Goal: Task Accomplishment & Management: Complete application form

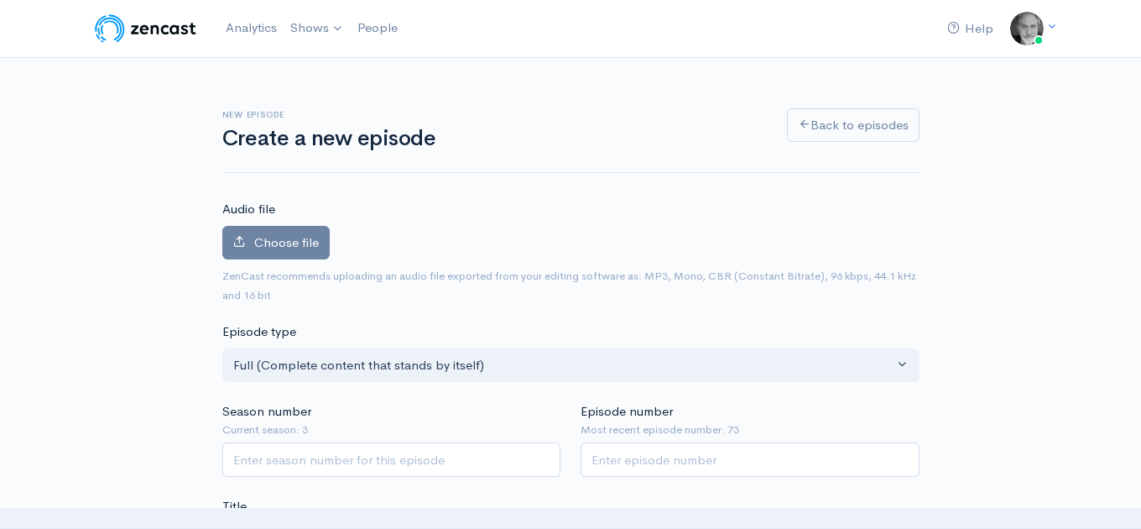
scroll to position [275, 0]
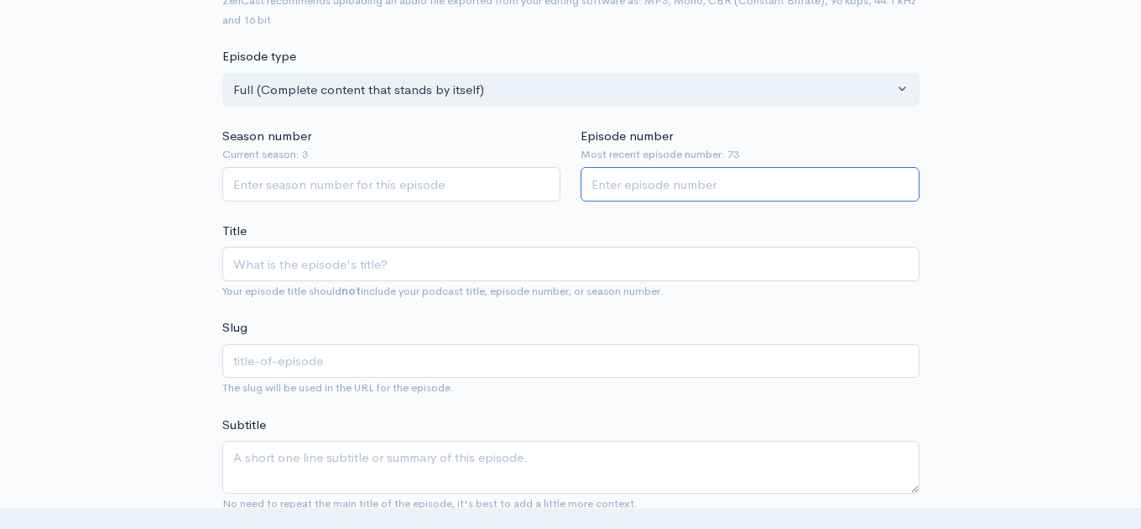
click at [623, 190] on input "Episode number" at bounding box center [750, 184] width 339 height 34
type input "74"
click at [472, 191] on input "Season number" at bounding box center [391, 184] width 339 height 34
click at [545, 185] on input "2" at bounding box center [391, 184] width 339 height 34
click at [542, 182] on input "3" at bounding box center [391, 184] width 339 height 34
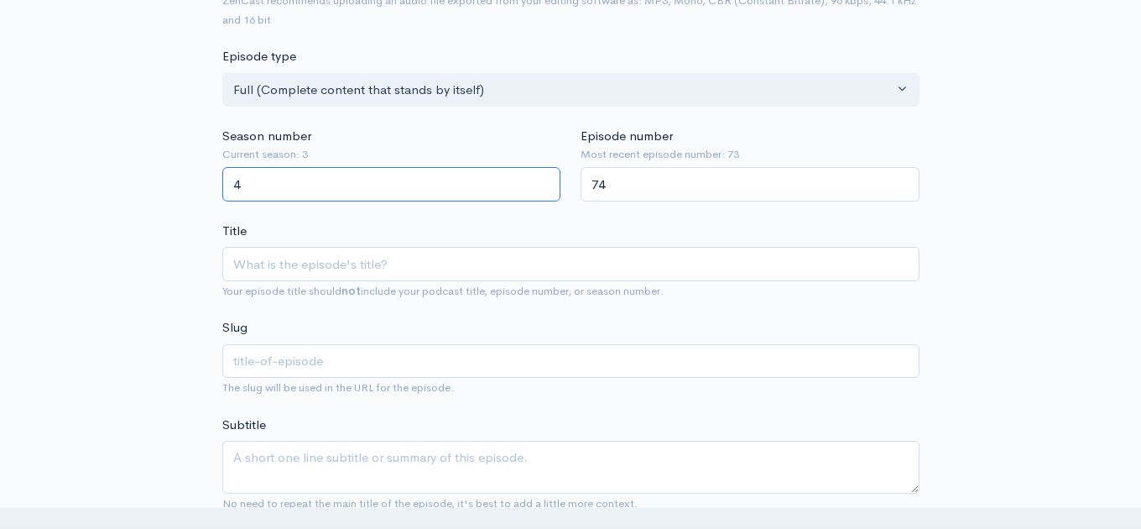
click at [542, 182] on input "4" at bounding box center [391, 184] width 339 height 34
type input "3"
click at [542, 187] on input "3" at bounding box center [391, 184] width 339 height 34
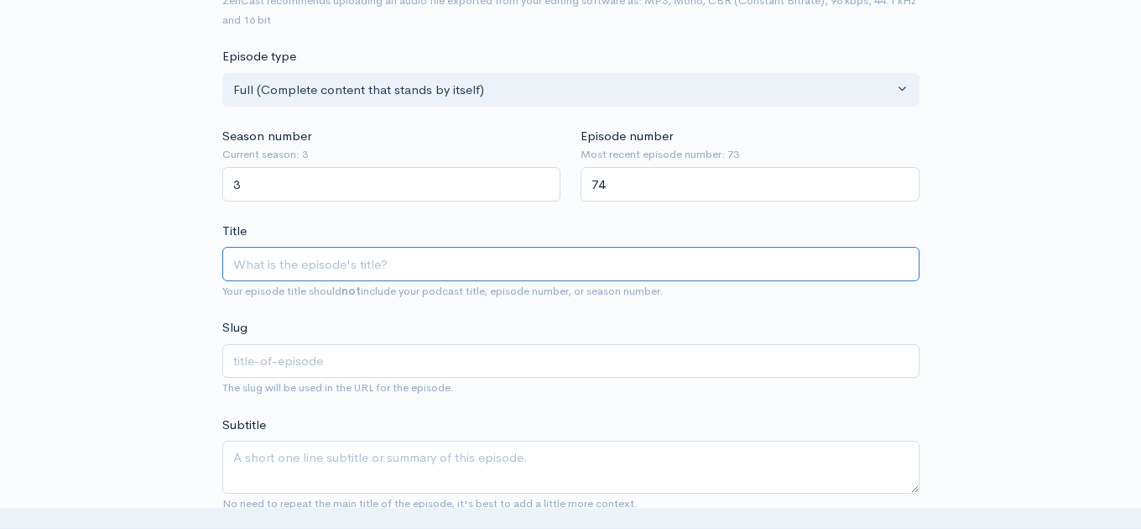
click at [413, 267] on input "Title" at bounding box center [570, 264] width 697 height 34
click at [300, 272] on input "Title" at bounding box center [570, 264] width 697 height 34
paste input "[PERSON_NAME] - MAPS (A Collection of Fan Favourites, Personal Picks, and a Bra…"
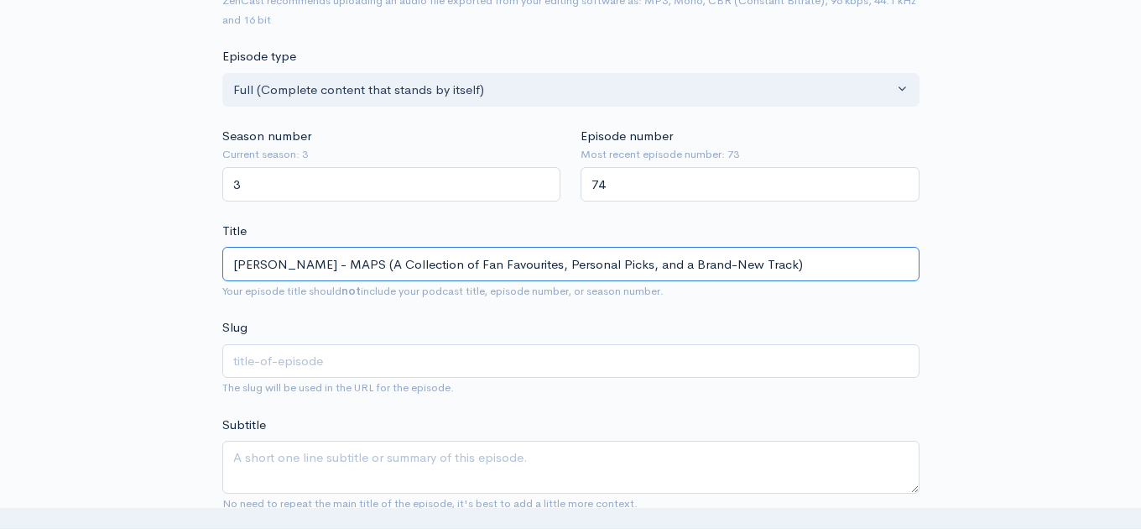
type input "[PERSON_NAME] - MAPS (A Collection of Fan Favourites, Personal Picks, and a Bra…"
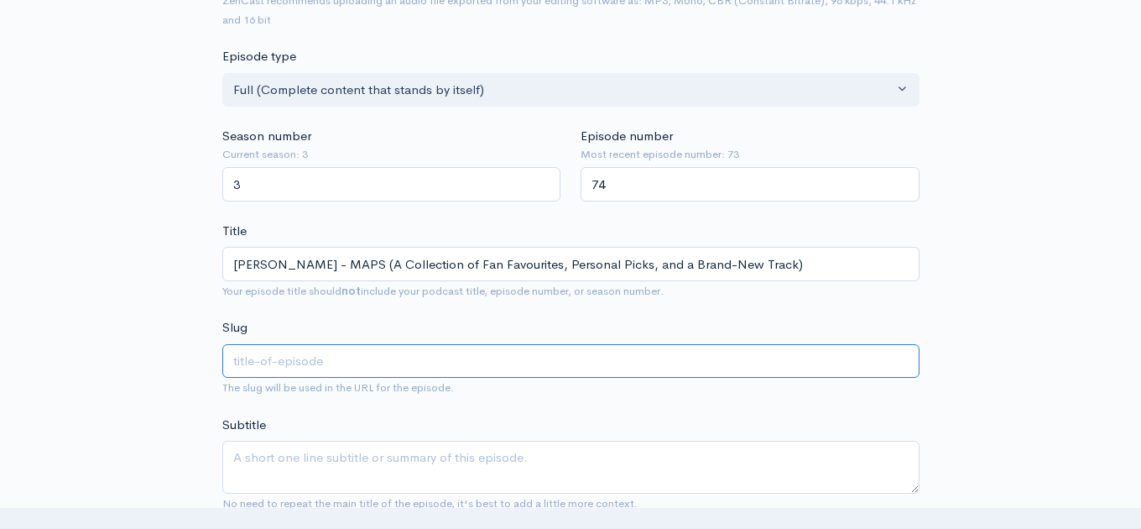
type input "[PERSON_NAME]-maps-a-collection-of-fan-favourites-personal-picks-and-a-brand-ne…"
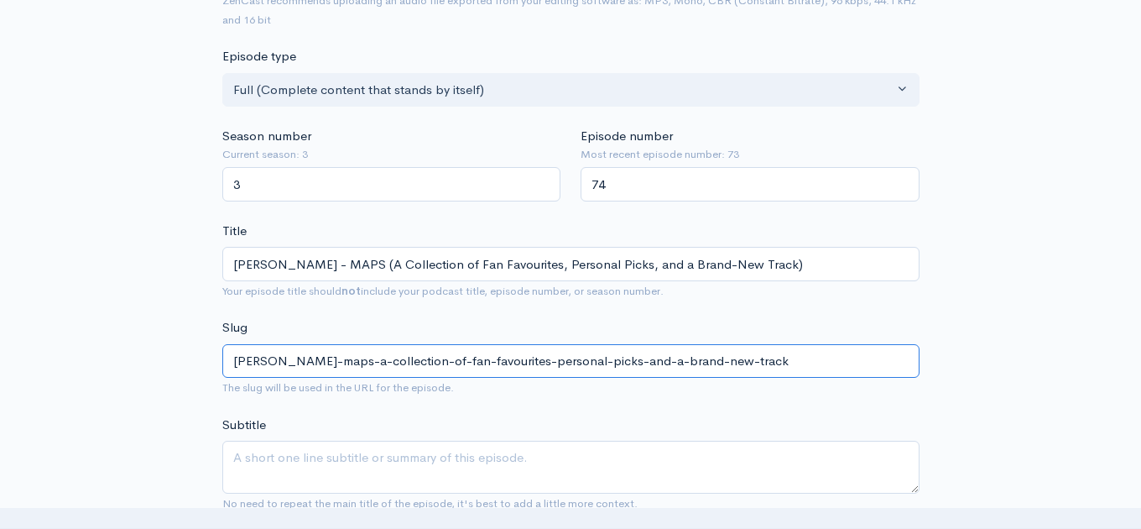
click at [326, 363] on input "[PERSON_NAME]-maps-a-collection-of-fan-favourites-personal-picks-and-a-brand-ne…" at bounding box center [570, 361] width 697 height 34
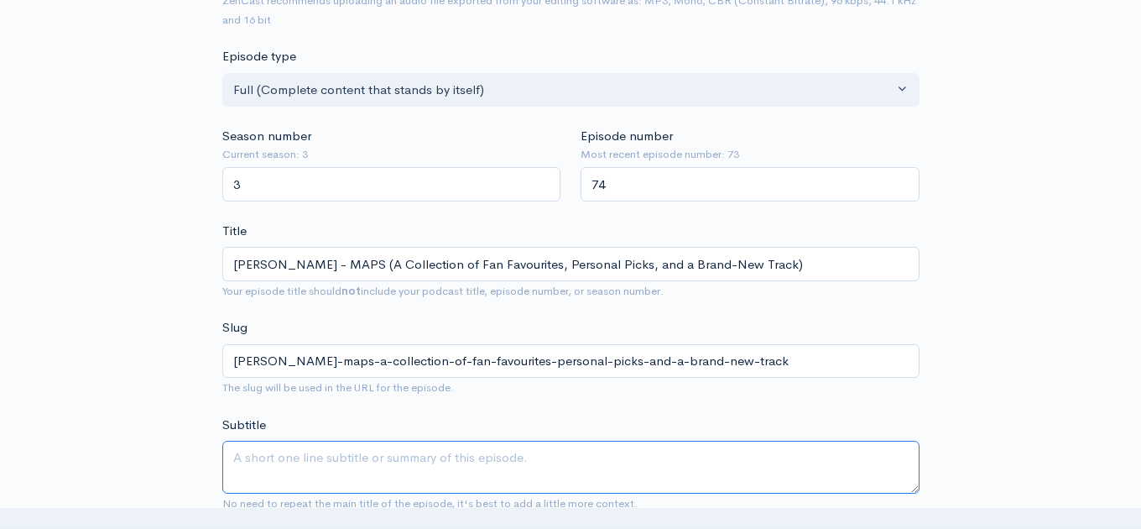
click at [316, 458] on textarea "Subtitle" at bounding box center [570, 467] width 697 height 53
click at [266, 462] on textarea "Subtitle" at bounding box center [570, 467] width 697 height 53
click at [246, 453] on textarea "Subtitle" at bounding box center [570, 467] width 697 height 53
paste textarea "It is a breath-taking compilation of a master songwriter’s work to date, deeply…"
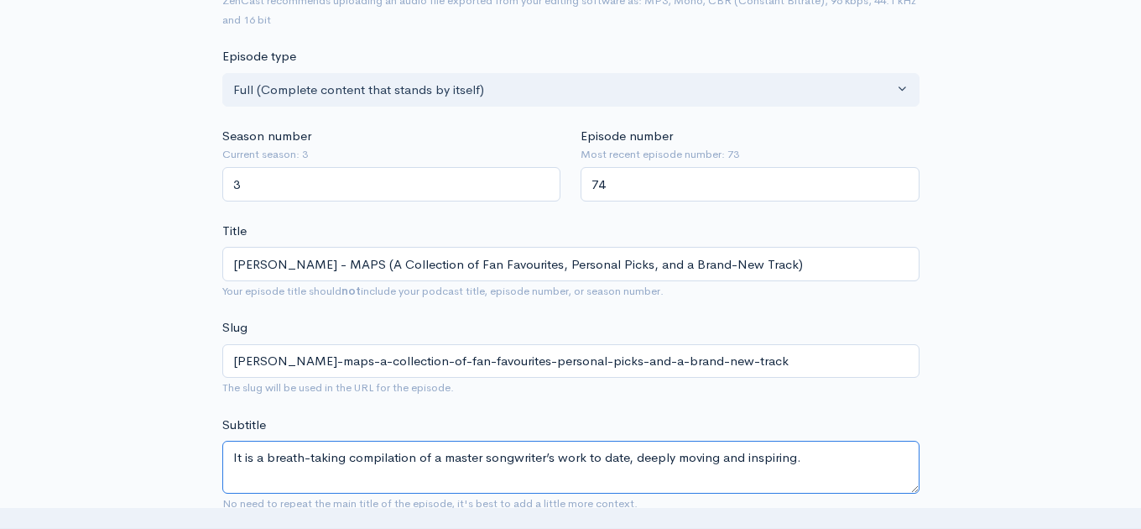
click at [241, 457] on textarea "It is a breath-taking compilation of a master songwriter’s work to date, deeply…" at bounding box center [570, 467] width 697 height 53
click at [326, 459] on textarea "David Francey's Maps is a breath-taking compilation of a master songwriter’s wo…" at bounding box center [570, 467] width 697 height 53
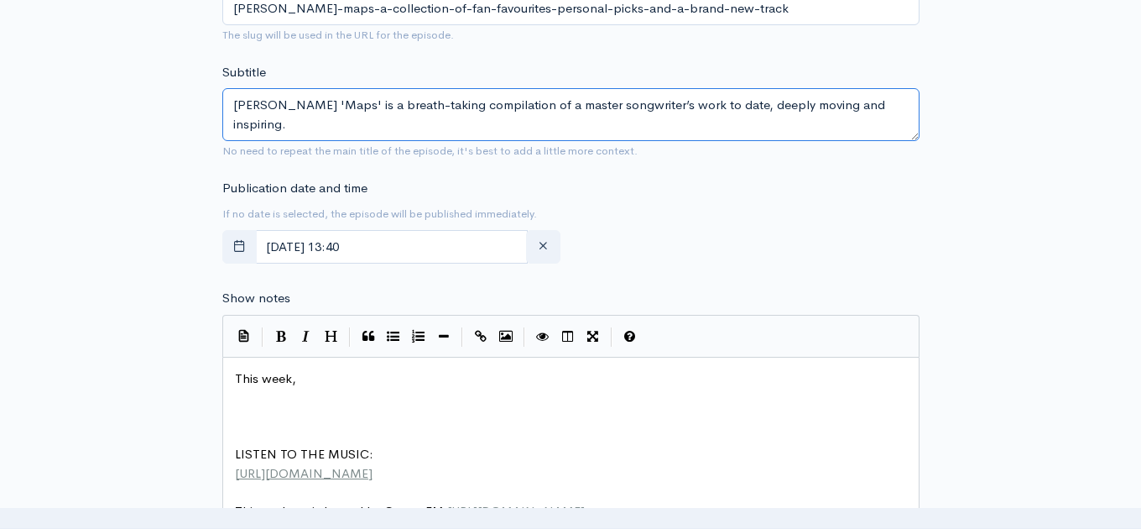
scroll to position [689, 0]
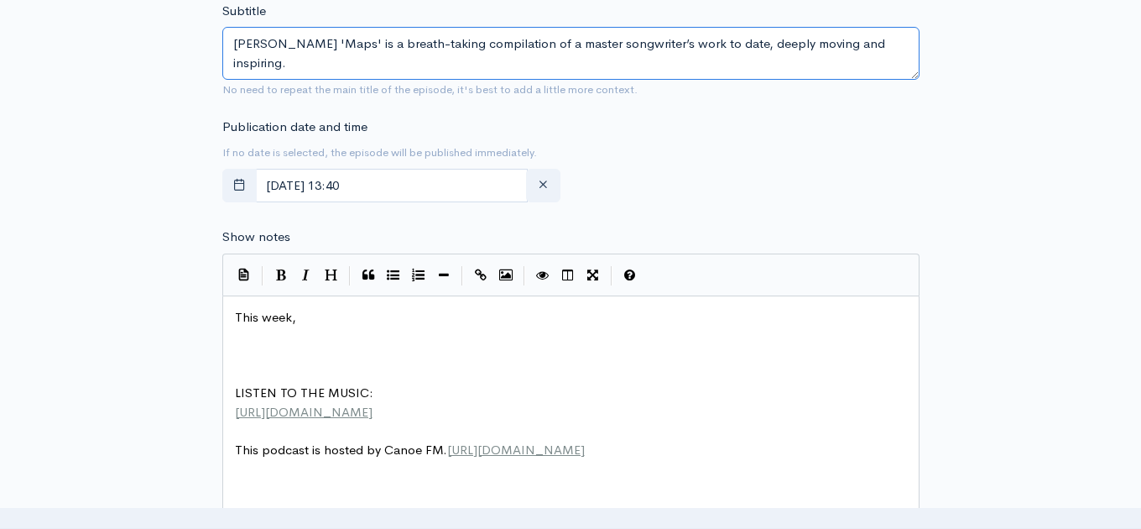
type textarea "David Francey's 'Maps' is a breath-taking compilation of a master songwriter’s …"
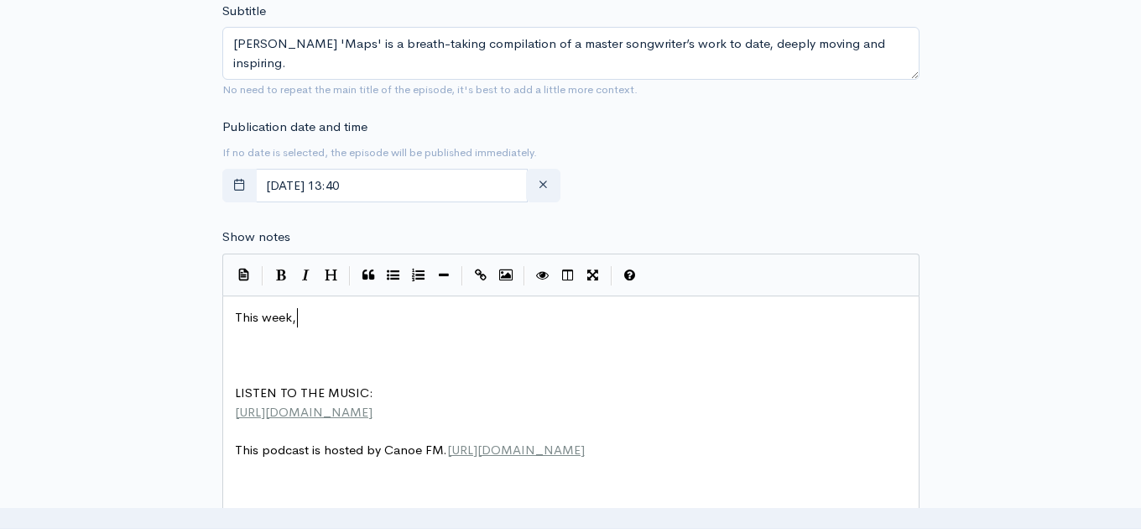
scroll to position [6, 0]
click at [325, 322] on pre "This week," at bounding box center [571, 317] width 679 height 19
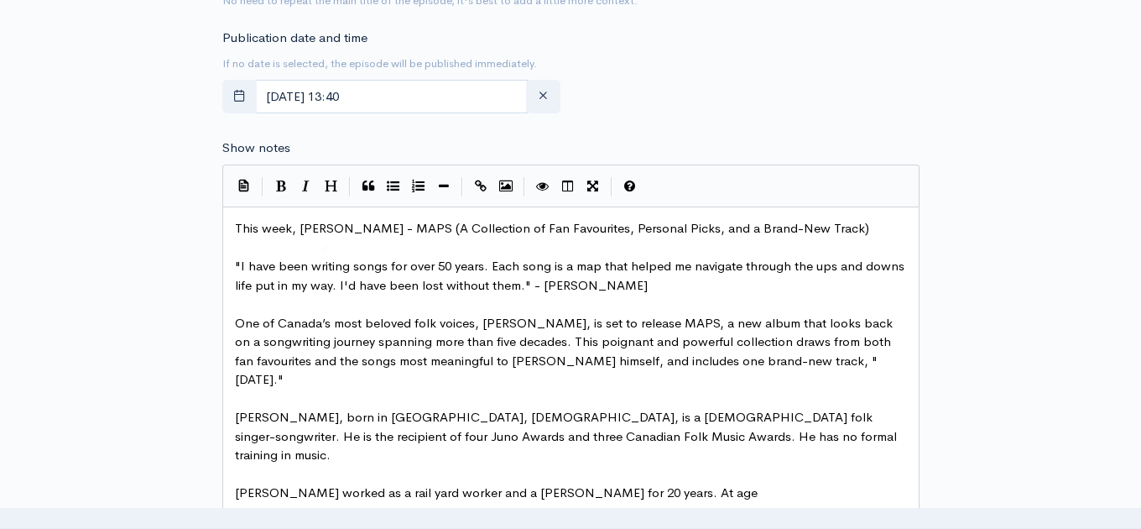
scroll to position [745, 0]
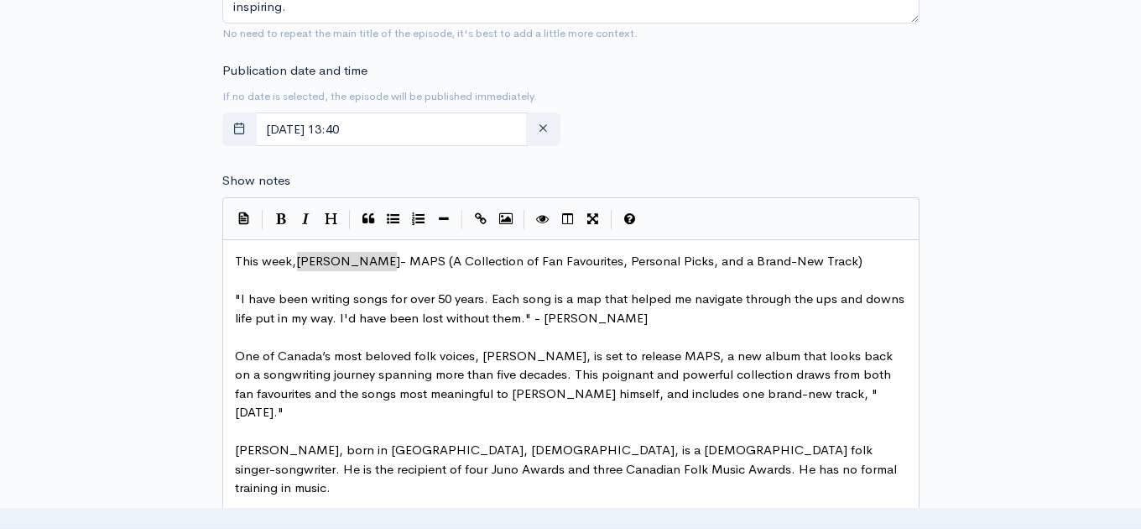
drag, startPoint x: 298, startPoint y: 263, endPoint x: 395, endPoint y: 263, distance: 97.3
click at [289, 220] on button "Bold" at bounding box center [281, 218] width 25 height 25
type textarea "DAVID FRANCEY"
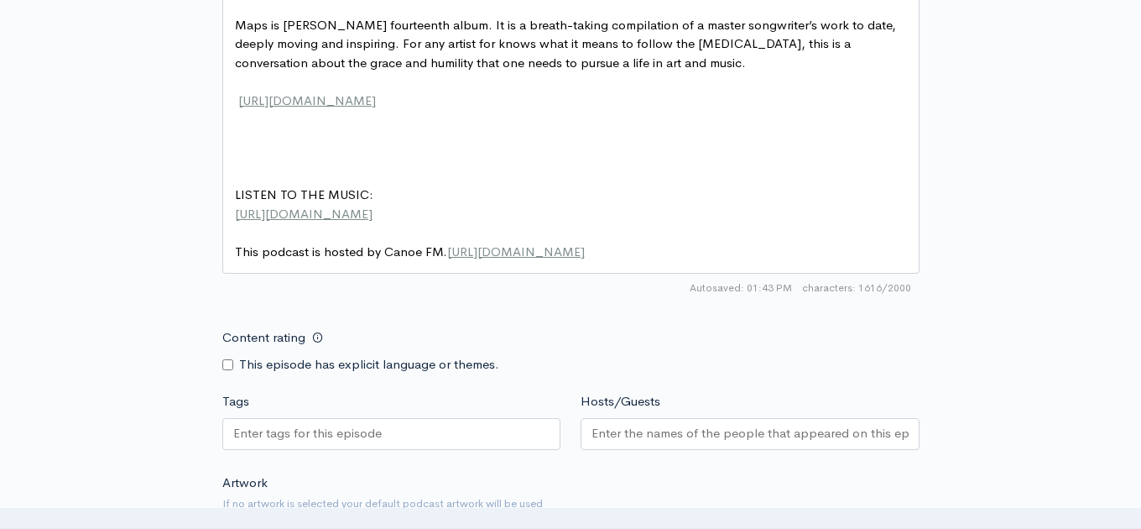
scroll to position [1413, 0]
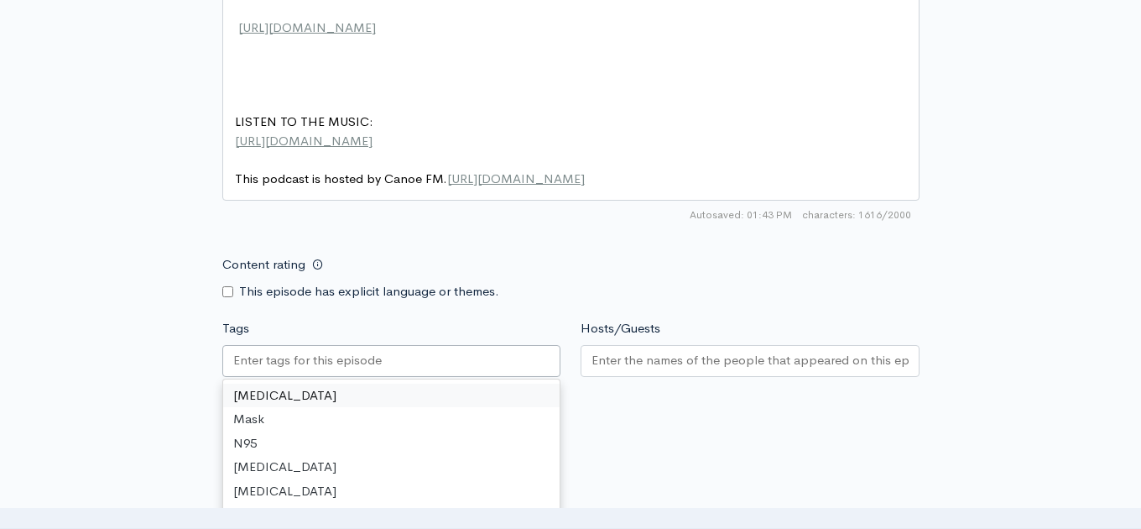
click at [256, 351] on input "Tags" at bounding box center [308, 360] width 151 height 19
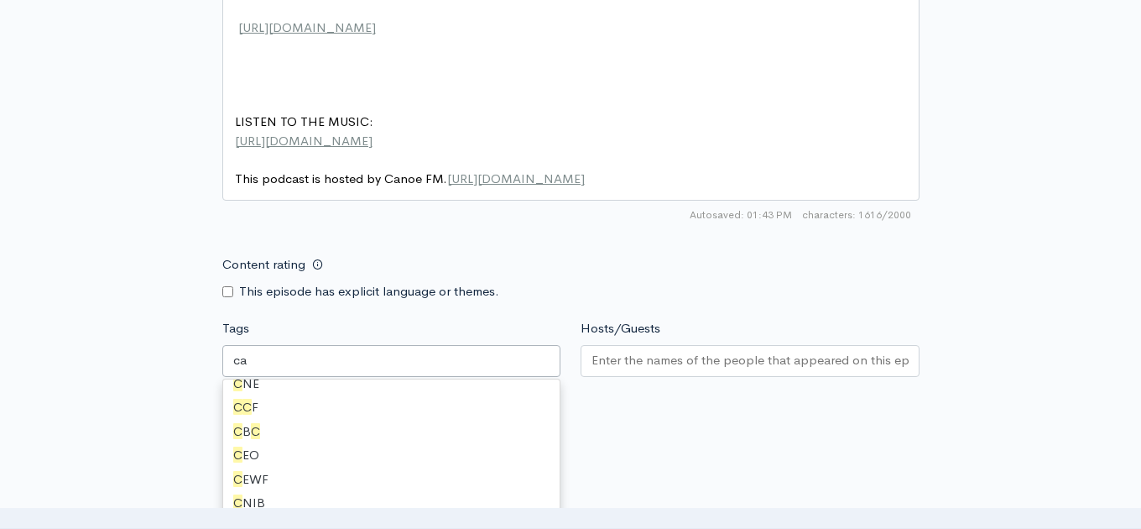
type input "can"
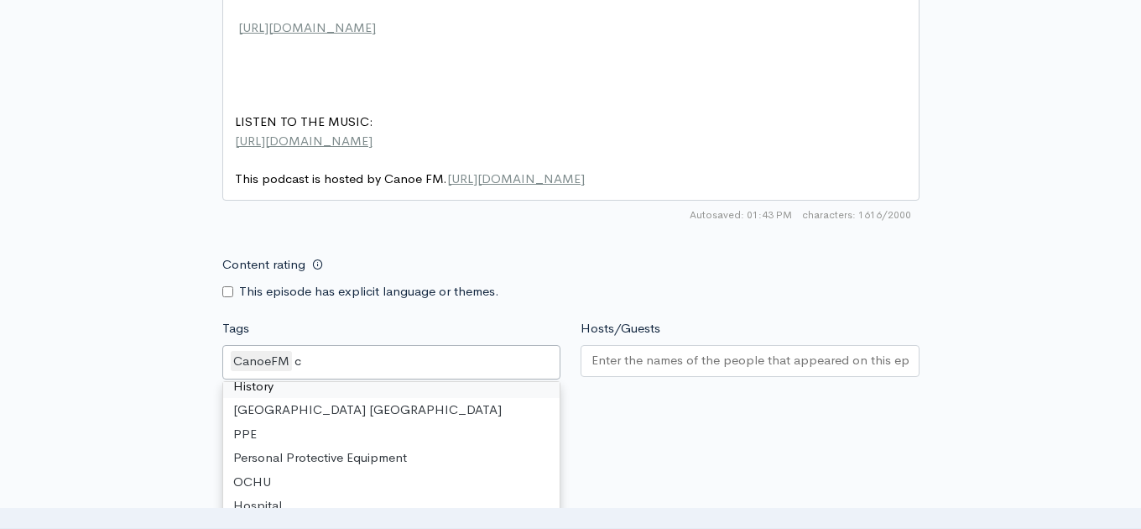
scroll to position [23, 0]
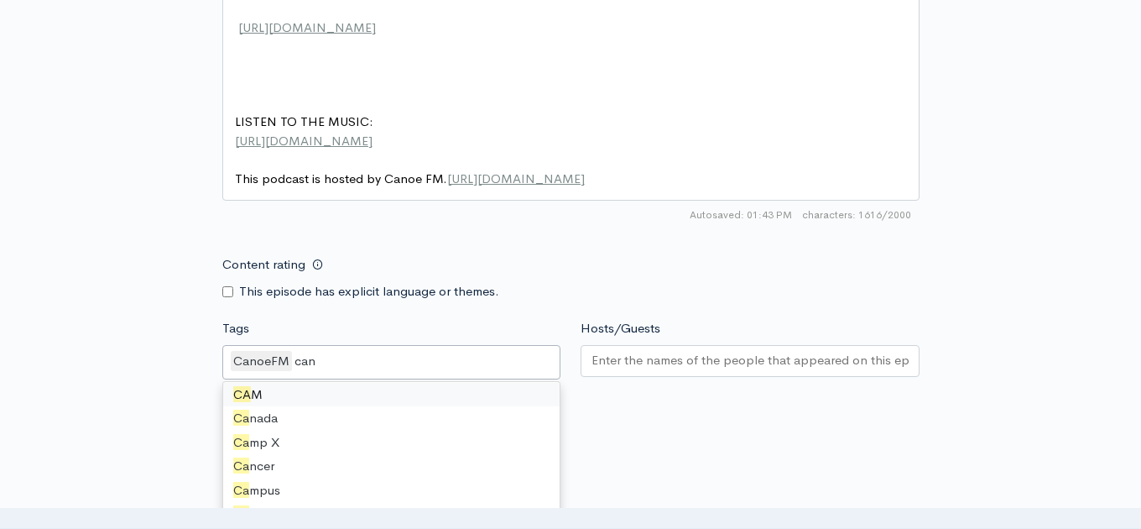
type input "cana"
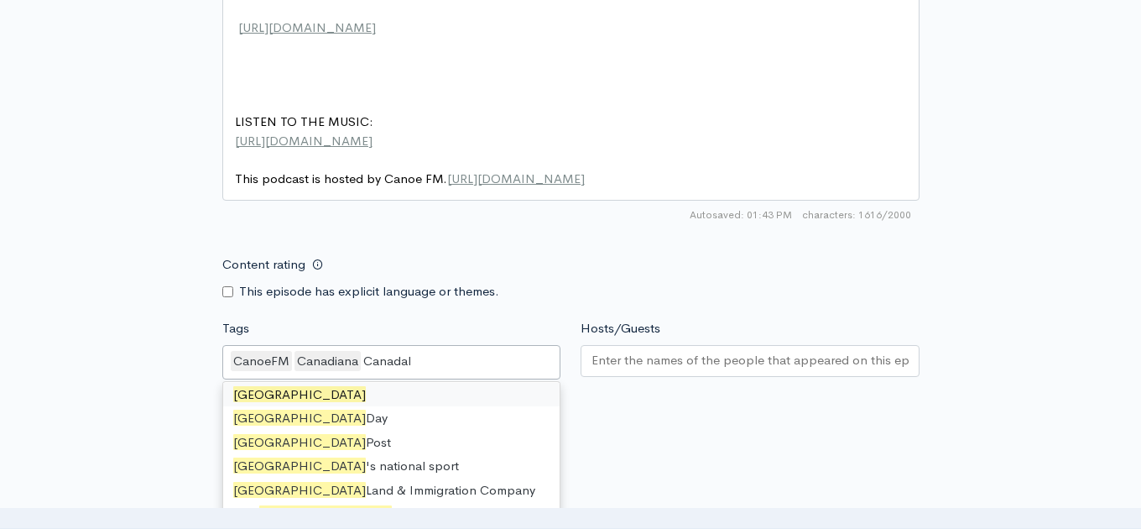
scroll to position [0, 0]
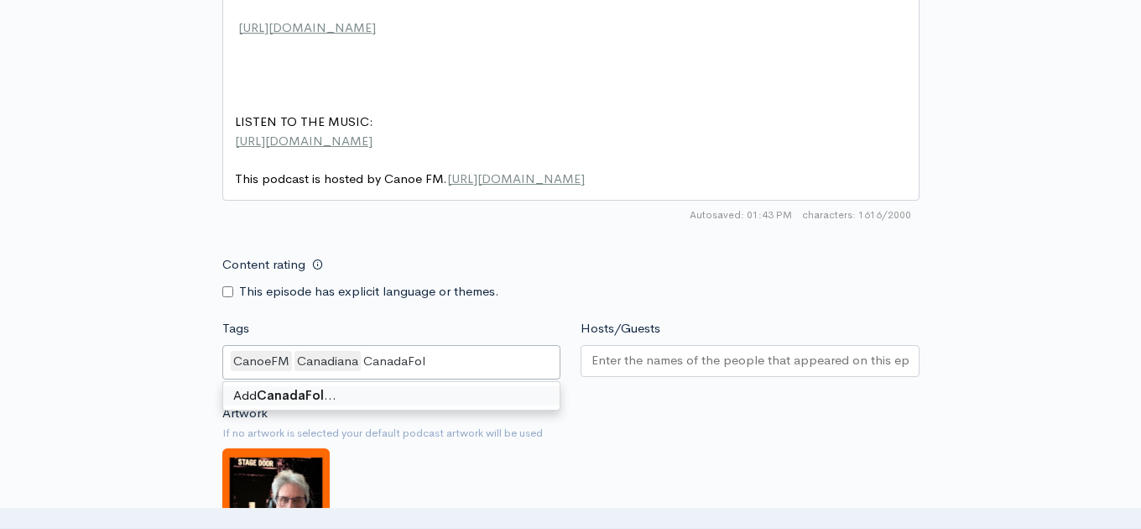
type input "CanadaFolk"
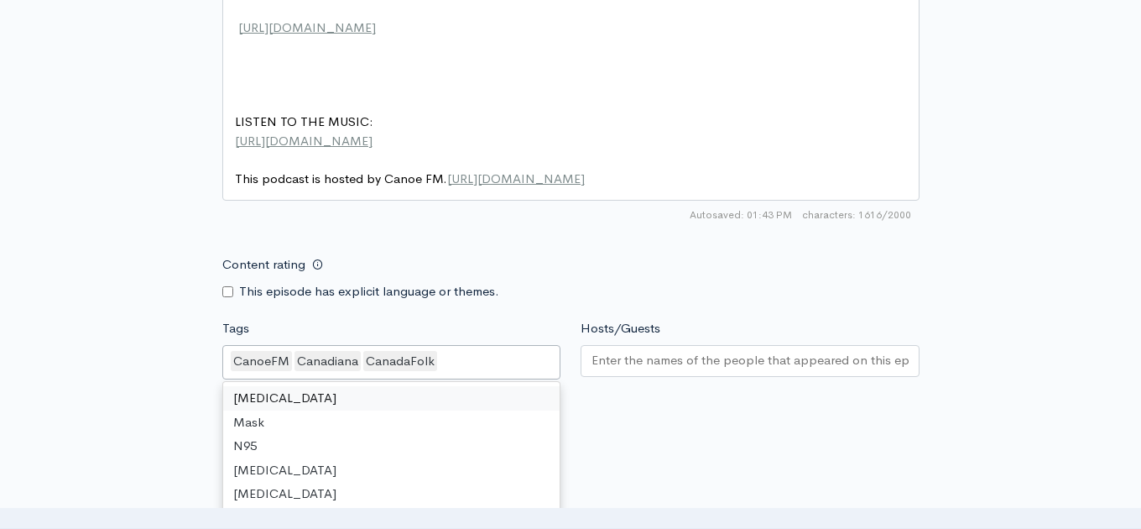
click at [447, 345] on div "CanoeFM Canadiana CanadaFolk" at bounding box center [391, 362] width 339 height 35
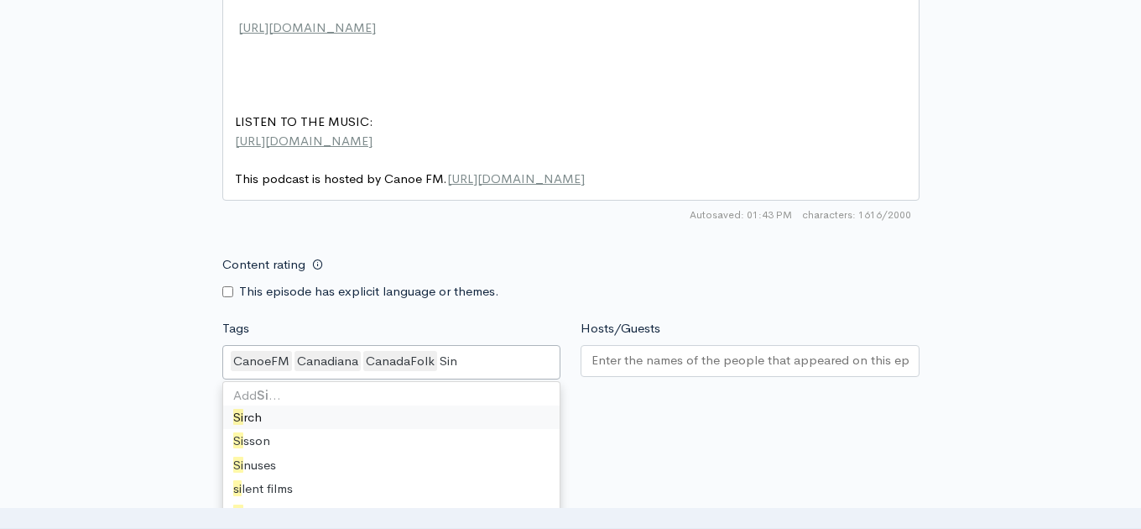
type input "Sing"
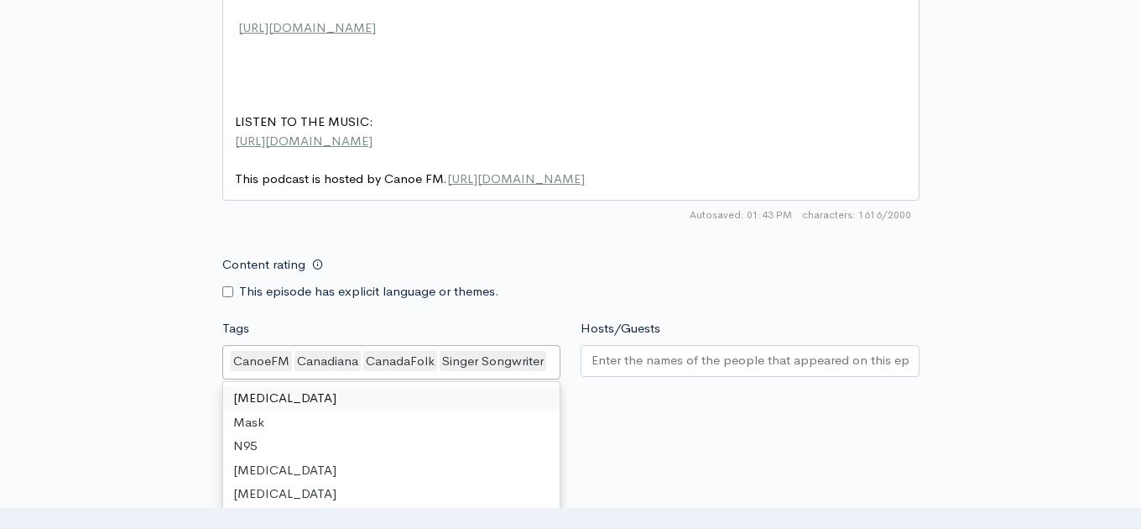
click at [549, 352] on input "Tags" at bounding box center [550, 361] width 3 height 19
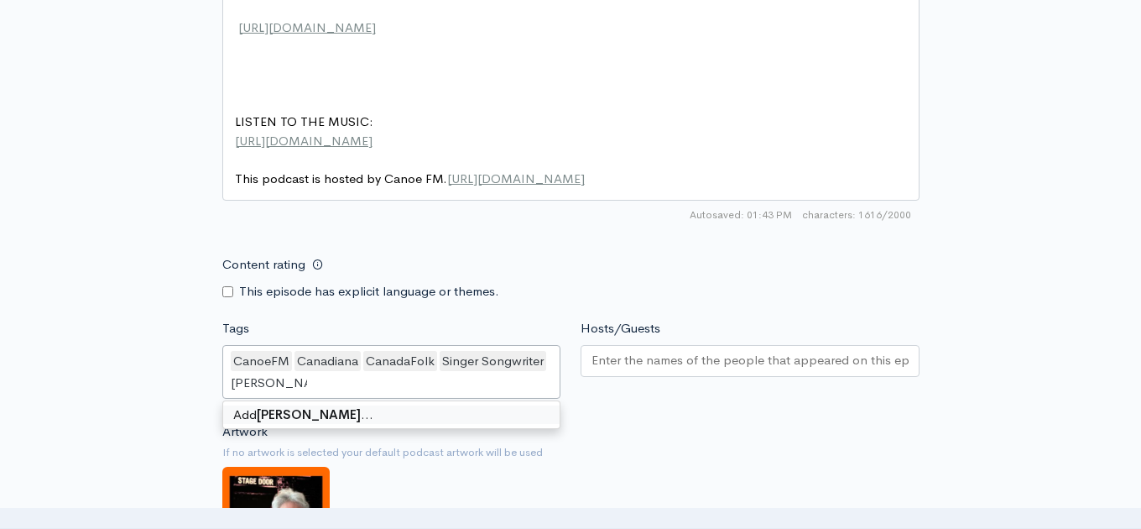
type input "David Francey"
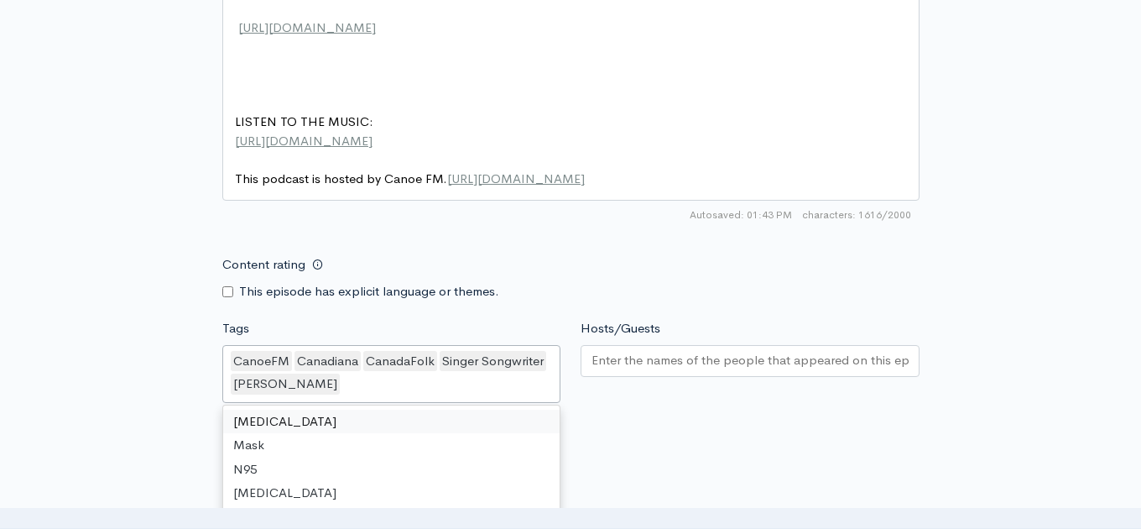
click at [343, 345] on div "CanoeFM Canadiana CanadaFolk Singer Songwriter David Francey" at bounding box center [391, 374] width 339 height 58
type input "s"
type input "Son"
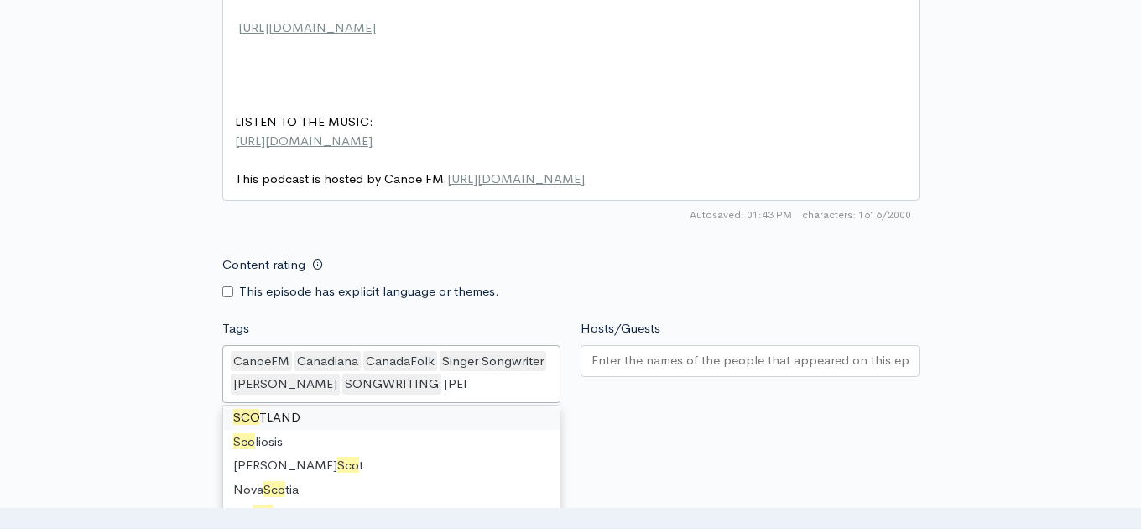
scroll to position [0, 0]
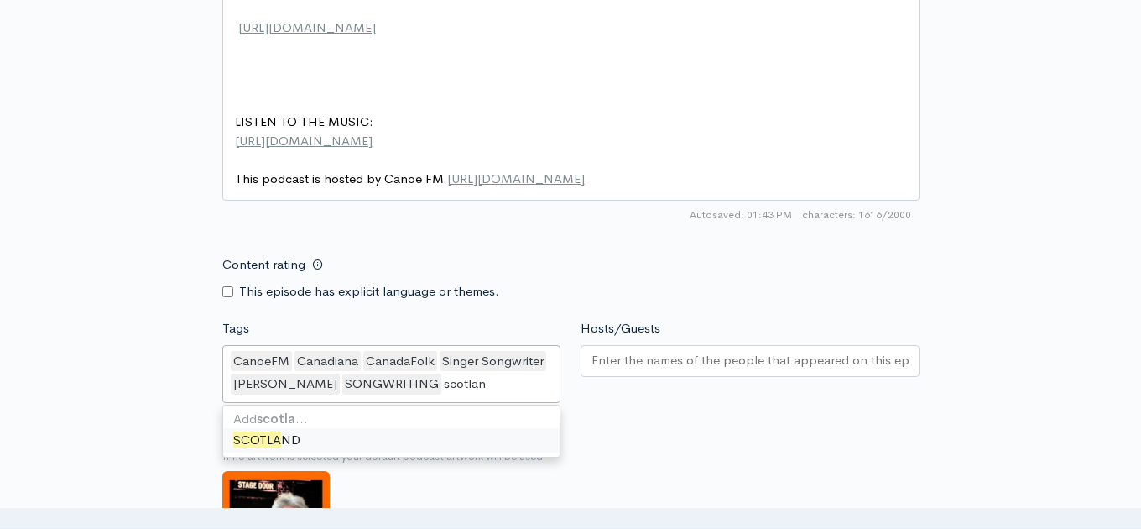
type input "scotland"
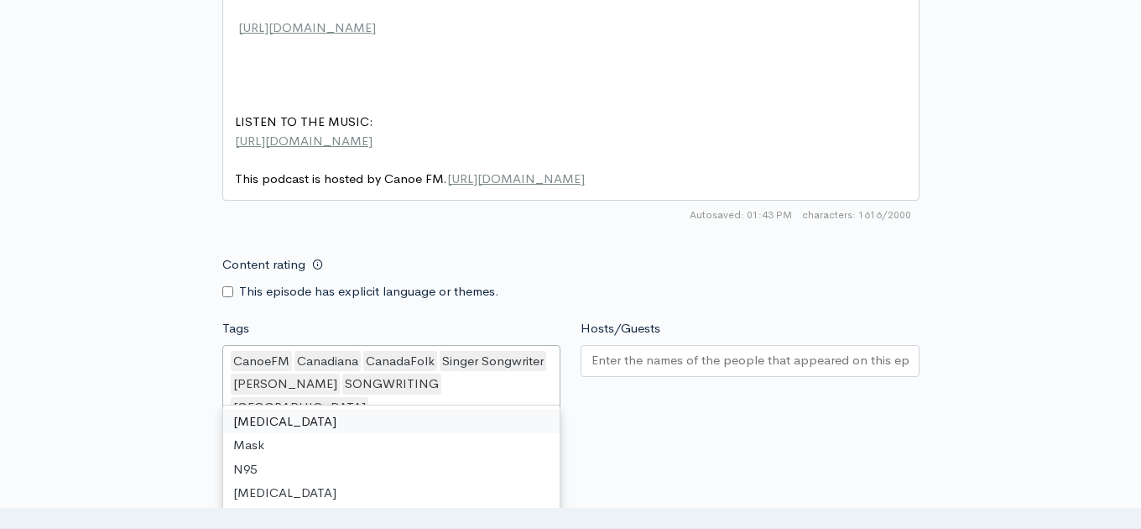
click at [603, 351] on input "Hosts/Guests" at bounding box center [750, 360] width 317 height 19
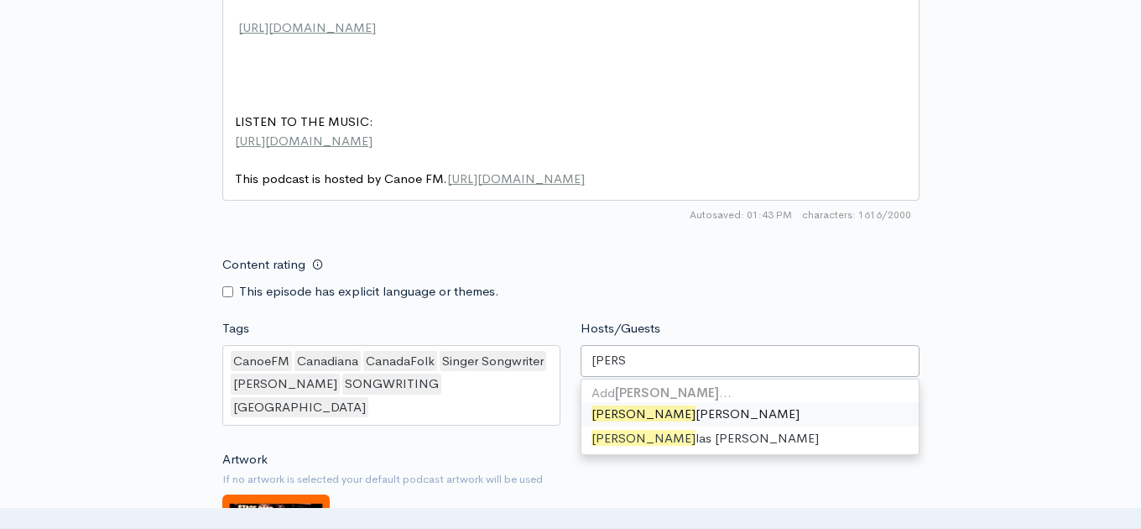
type input "Dougl"
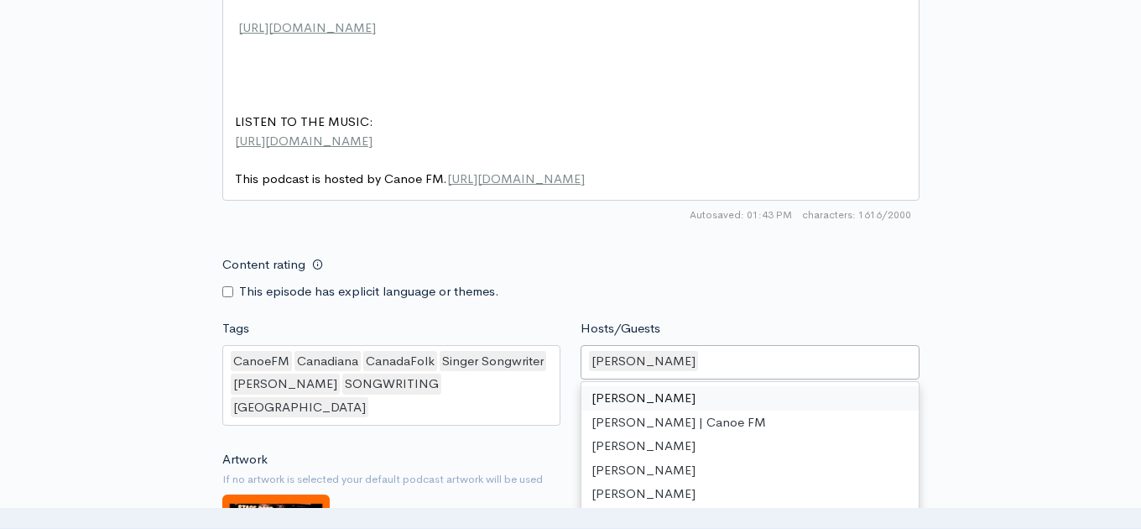
click at [709, 345] on div "Douglas McLean" at bounding box center [750, 362] width 339 height 35
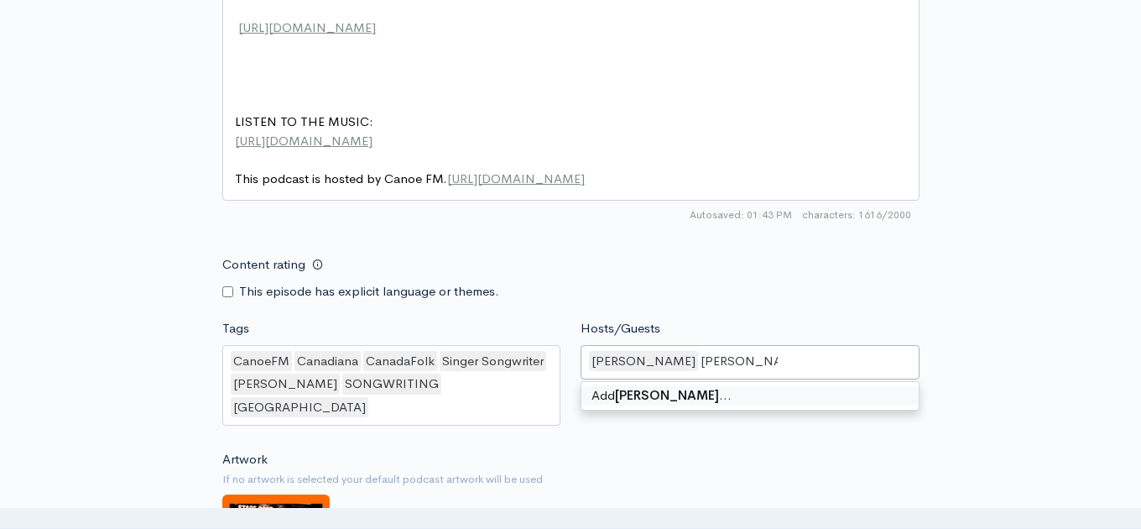
type input "David Francey"
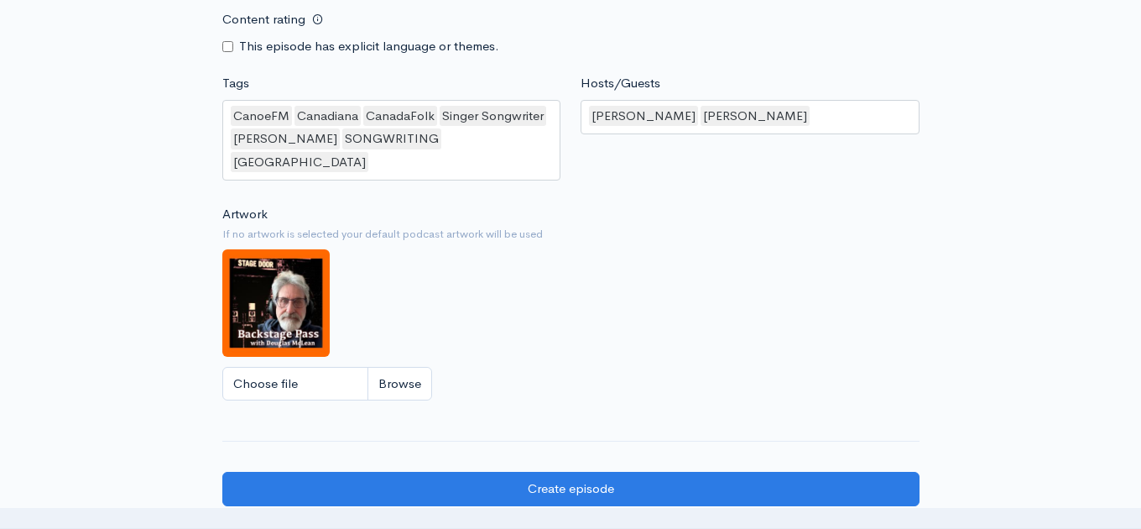
scroll to position [1682, 0]
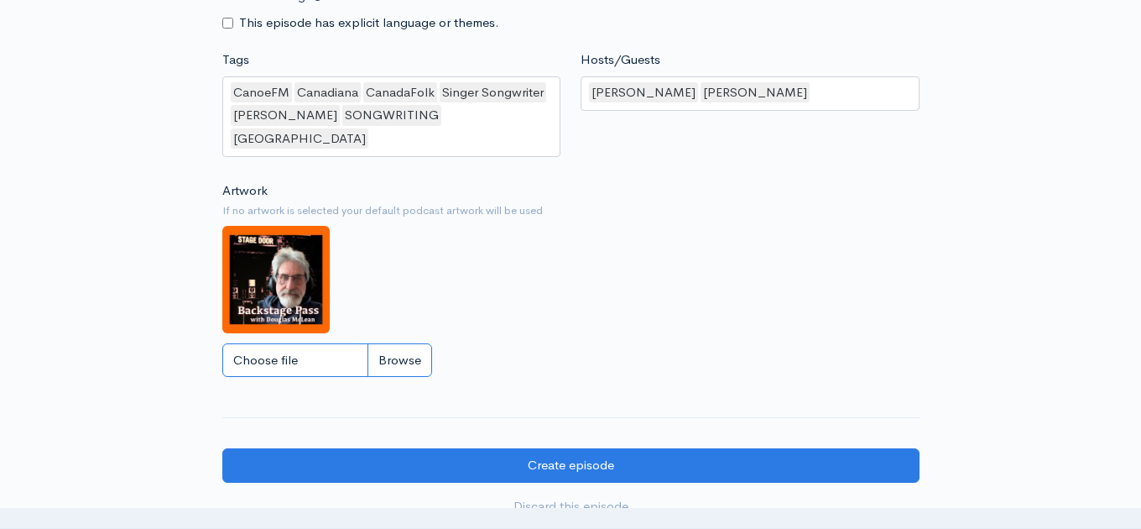
click at [295, 343] on input "Choose file" at bounding box center [327, 360] width 210 height 34
type input "C:\fakepath\Poster 2025.png"
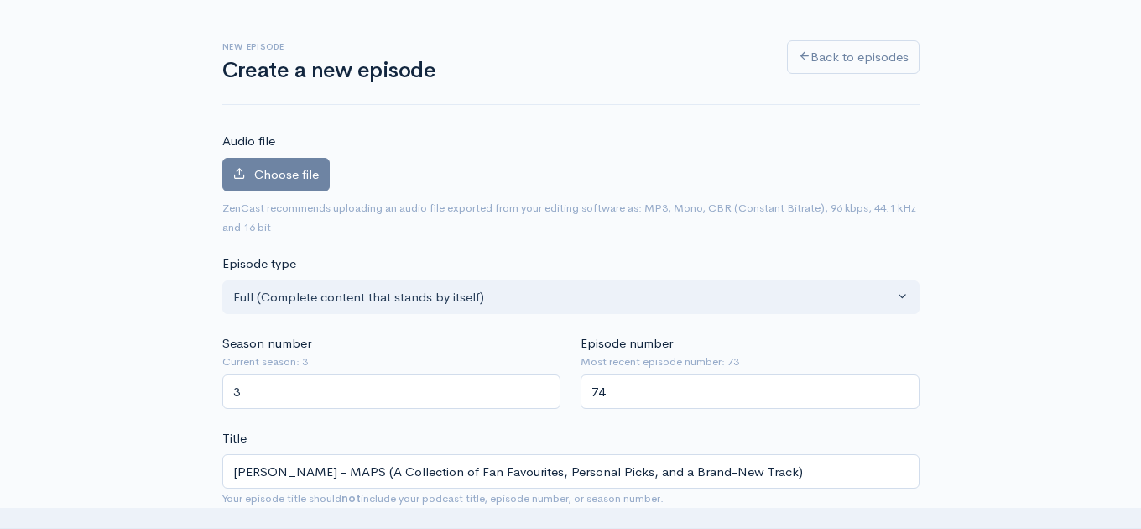
scroll to position [67, 0]
click at [279, 178] on span "Choose file" at bounding box center [286, 175] width 65 height 16
click at [0, 0] on input "Choose file" at bounding box center [0, 0] width 0 height 0
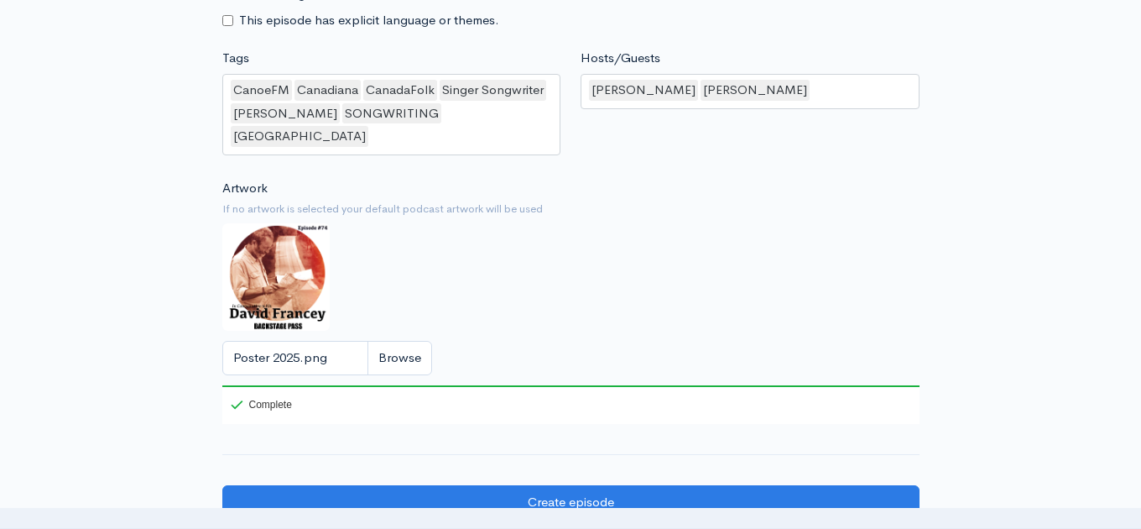
scroll to position [1793, 0]
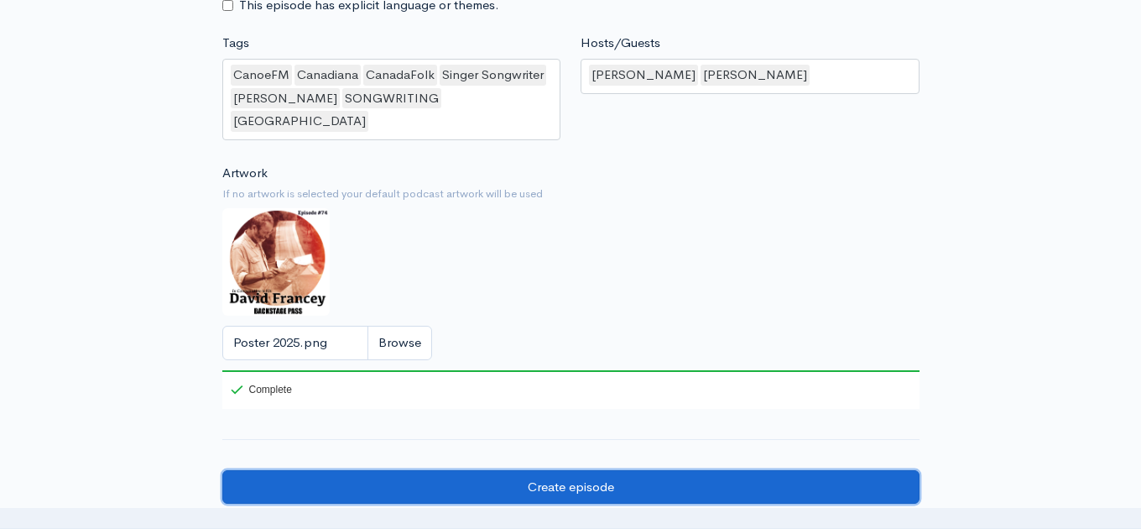
click at [574, 470] on input "Create episode" at bounding box center [570, 487] width 697 height 34
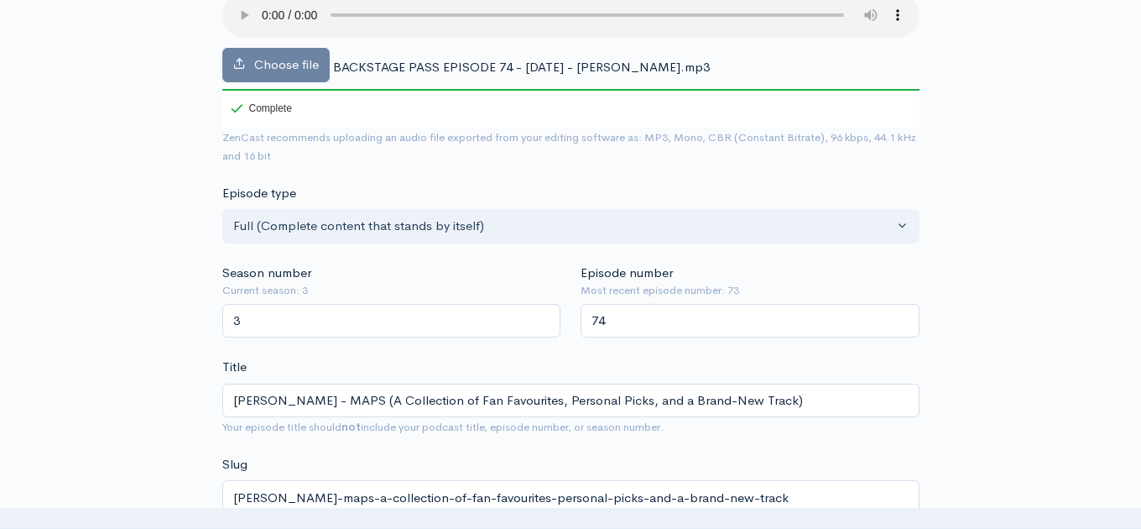
scroll to position [217, 0]
